Goal: Obtain resource: Obtain resource

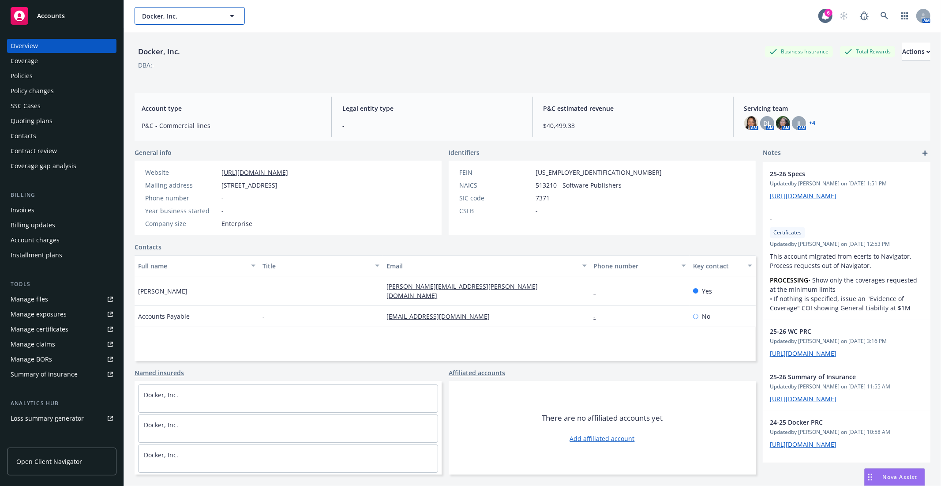
click at [143, 15] on span "Docker, Inc." at bounding box center [180, 15] width 76 height 9
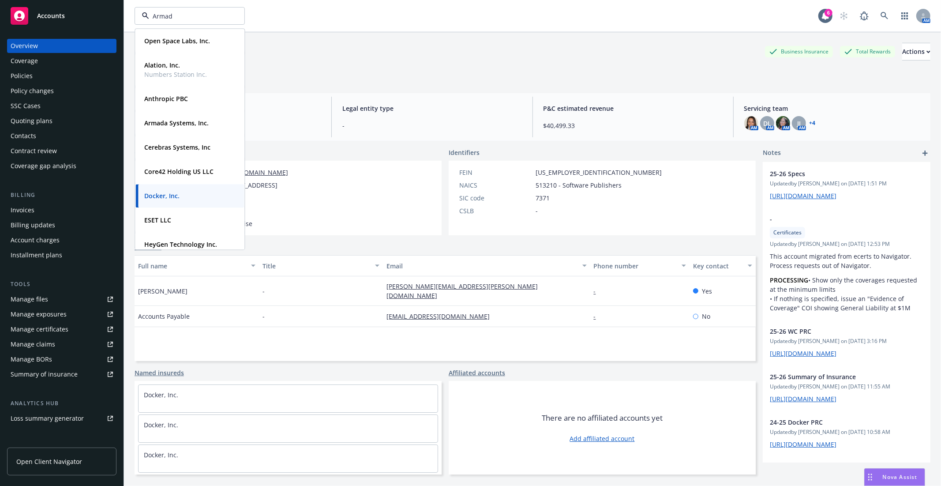
type input "Armada"
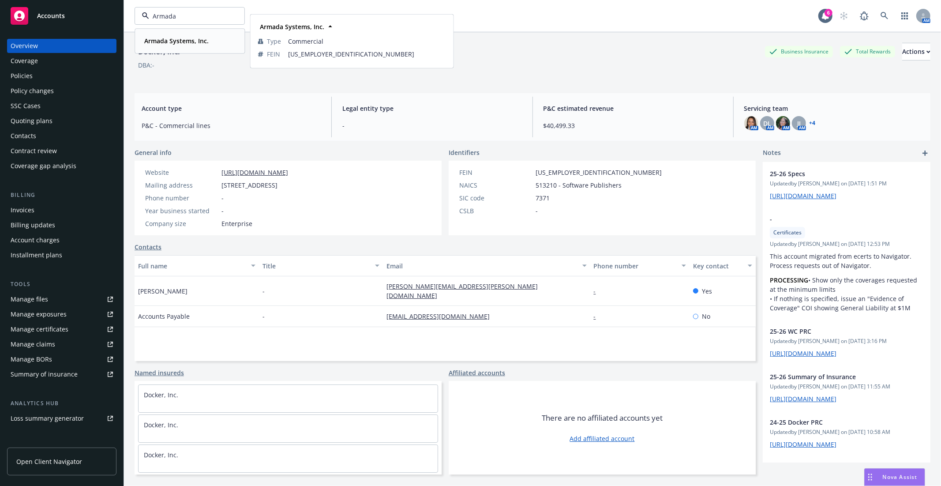
click at [177, 38] on strong "Armada Systems, Inc." at bounding box center [176, 41] width 64 height 8
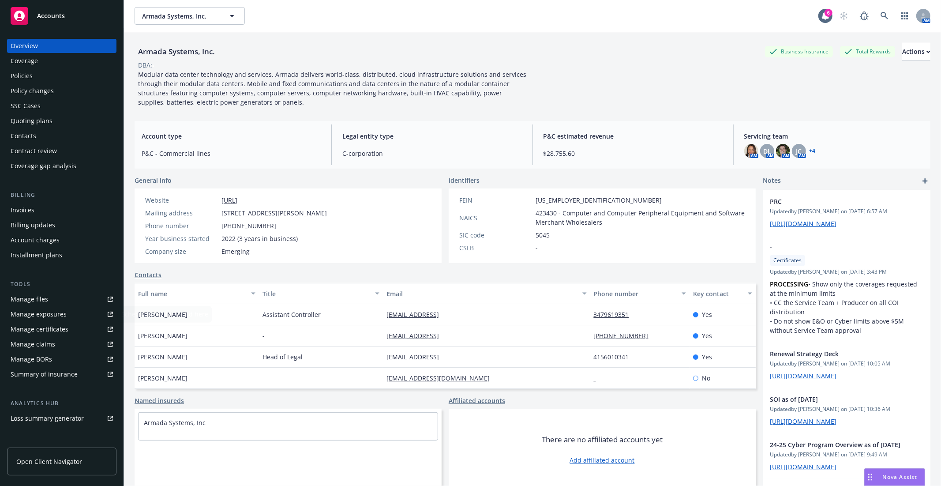
click at [62, 299] on link "Manage files" at bounding box center [61, 299] width 109 height 14
click at [23, 78] on div "Policies" at bounding box center [22, 76] width 22 height 14
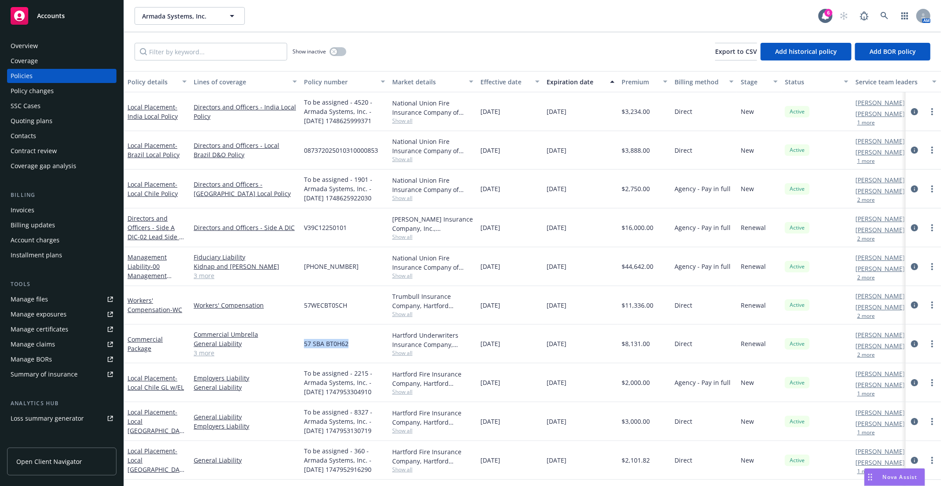
drag, startPoint x: 306, startPoint y: 344, endPoint x: 358, endPoint y: 342, distance: 52.6
click at [358, 342] on div "57 SBA BT0H62" at bounding box center [345, 343] width 88 height 39
copy span "57 SBA BT0H62"
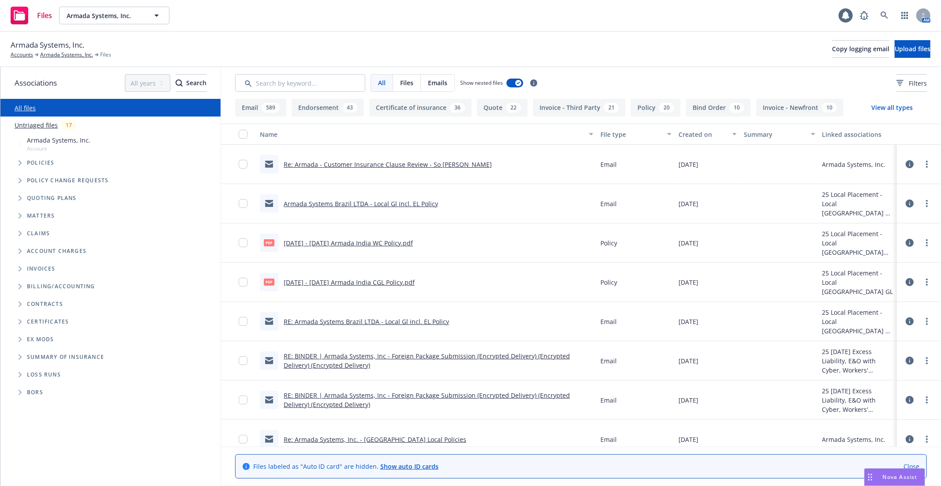
click at [21, 163] on icon "Tree Example" at bounding box center [21, 162] width 4 height 5
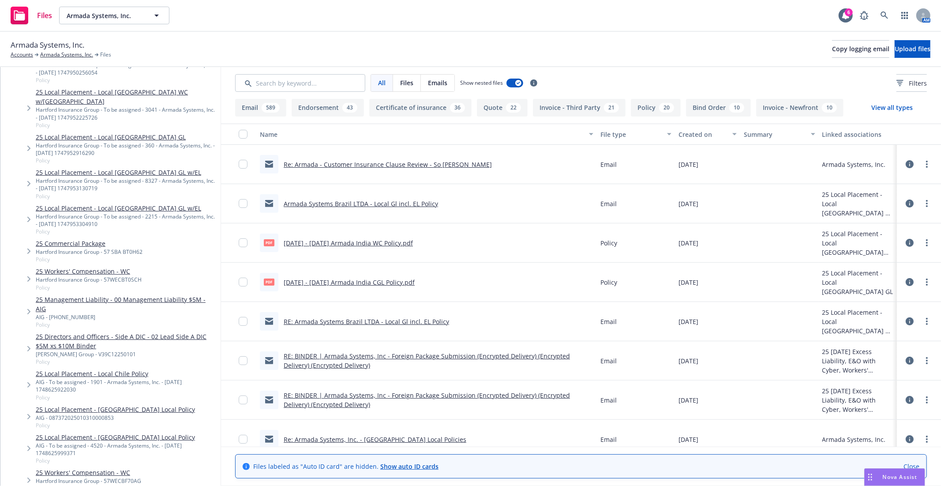
scroll to position [245, 0]
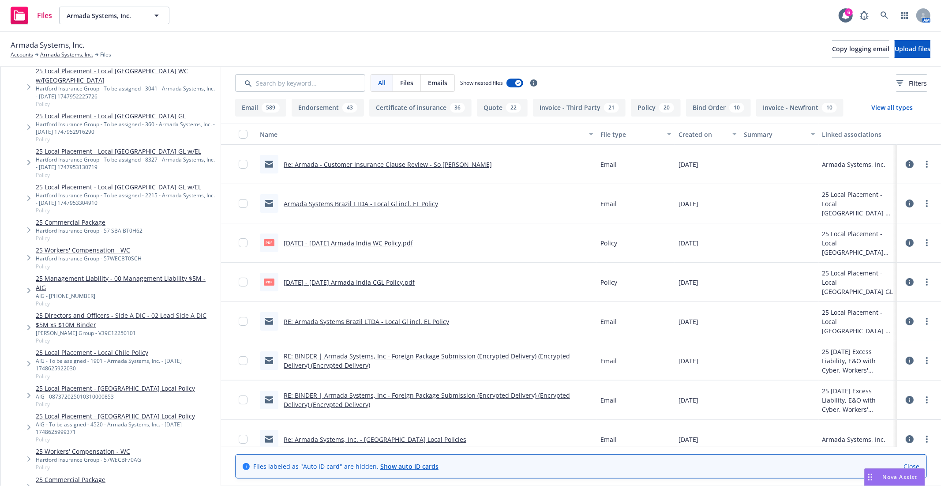
click at [79, 218] on link "25 Commercial Package" at bounding box center [89, 222] width 107 height 9
